Goal: Task Accomplishment & Management: Use online tool/utility

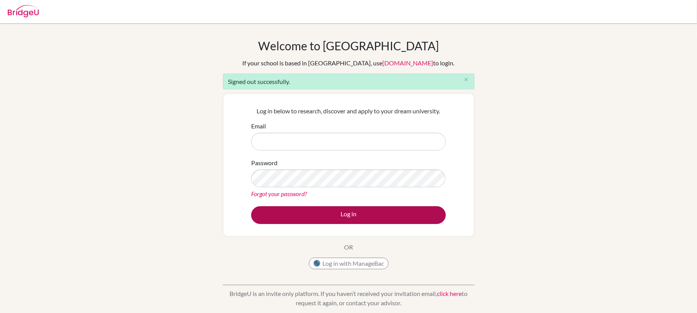
type input "[PERSON_NAME][EMAIL_ADDRESS][PERSON_NAME][DOMAIN_NAME]"
click at [329, 217] on button "Log in" at bounding box center [348, 215] width 195 height 18
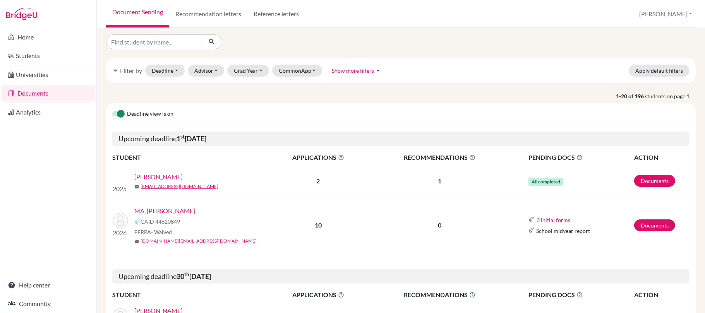
scroll to position [51, 0]
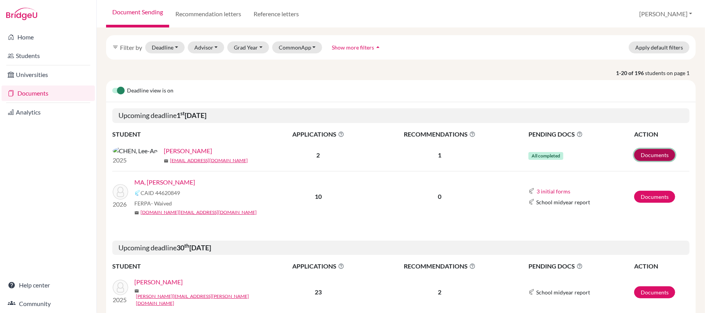
click at [647, 158] on link "Documents" at bounding box center [654, 155] width 41 height 12
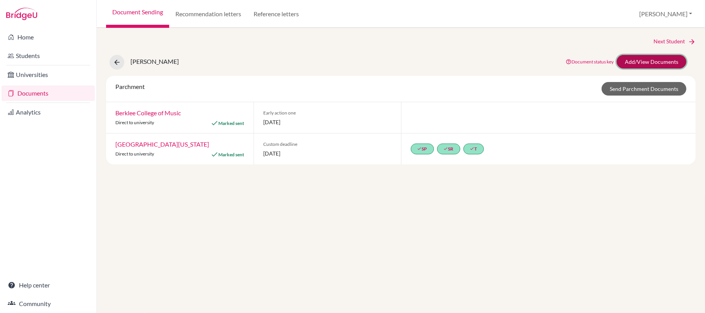
click at [657, 61] on link "Add/View Documents" at bounding box center [651, 62] width 70 height 14
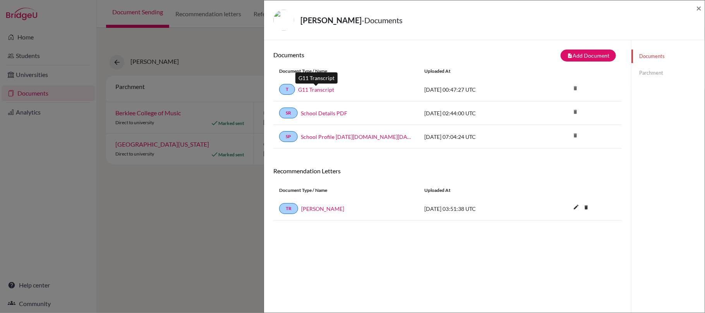
click at [315, 91] on link "G11 Transcript" at bounding box center [316, 90] width 36 height 8
click at [327, 115] on link "School Details PDF" at bounding box center [324, 113] width 46 height 8
click at [333, 137] on link "School Profile [DATE][DOMAIN_NAME][DATE]_wide" at bounding box center [357, 137] width 112 height 8
